Goal: Task Accomplishment & Management: Manage account settings

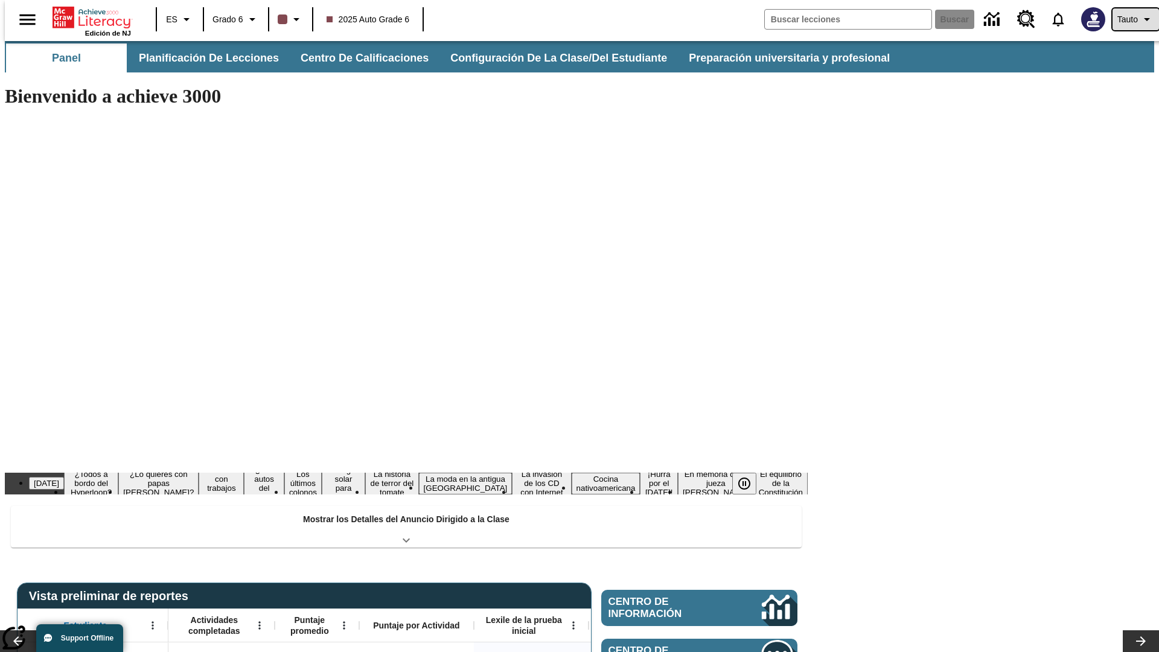
click at [1129, 19] on span "Tauto" at bounding box center [1127, 19] width 21 height 13
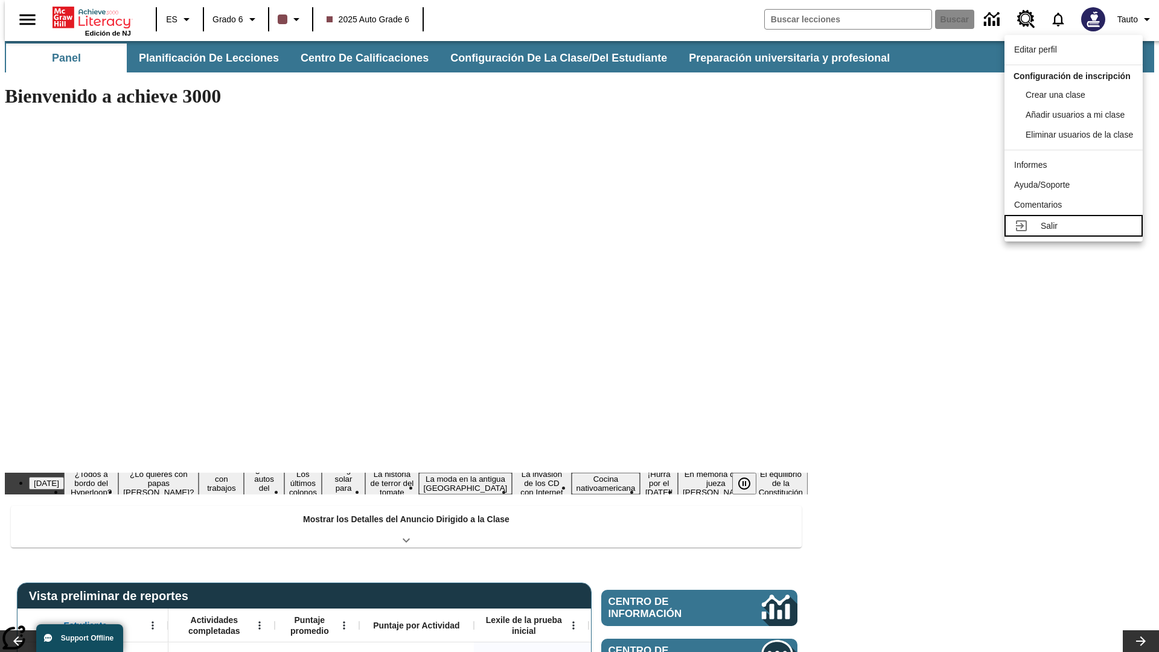
click at [1076, 232] on div "Salir" at bounding box center [1086, 226] width 92 height 13
